Goal: Navigation & Orientation: Find specific page/section

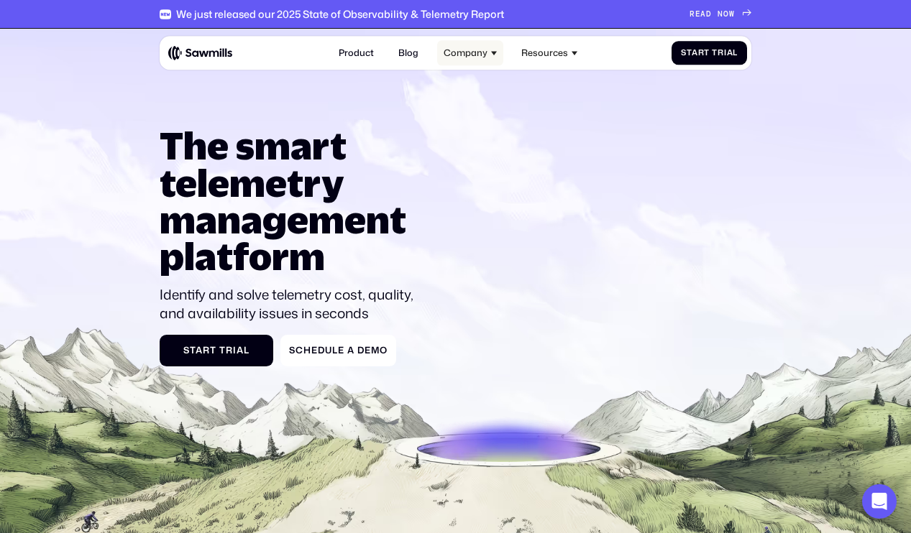
click at [468, 61] on div "Company" at bounding box center [470, 53] width 66 height 24
click at [485, 51] on div "Company" at bounding box center [465, 52] width 44 height 11
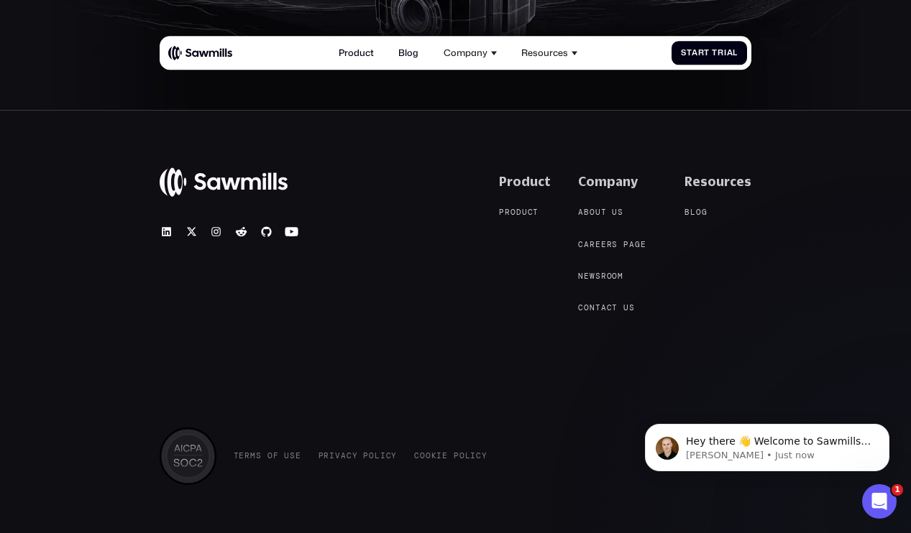
scroll to position [5383, 0]
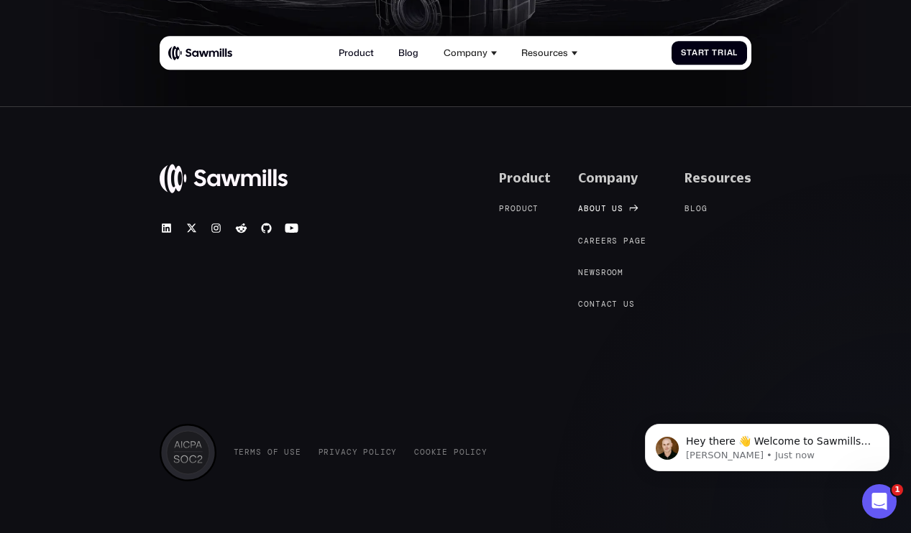
click at [623, 208] on div "About us" at bounding box center [600, 208] width 45 height 9
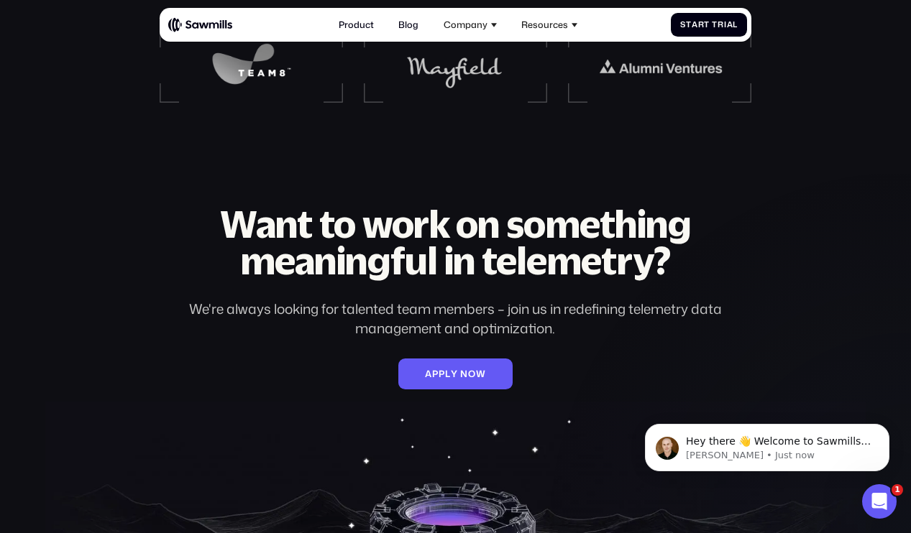
scroll to position [1874, 0]
